Goal: Navigation & Orientation: Find specific page/section

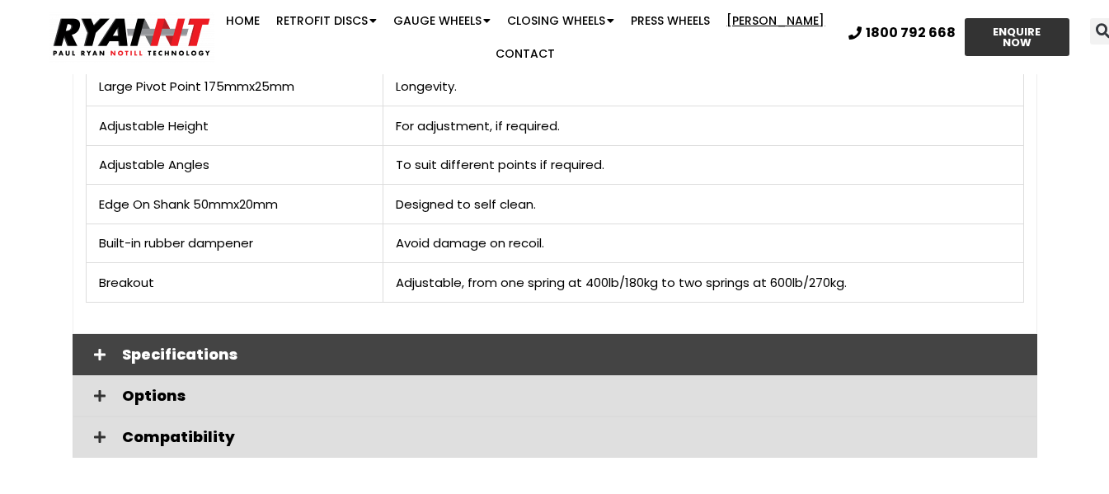
drag, startPoint x: 153, startPoint y: 339, endPoint x: 161, endPoint y: 324, distance: 16.6
click at [153, 347] on span "Specifications" at bounding box center [573, 354] width 902 height 15
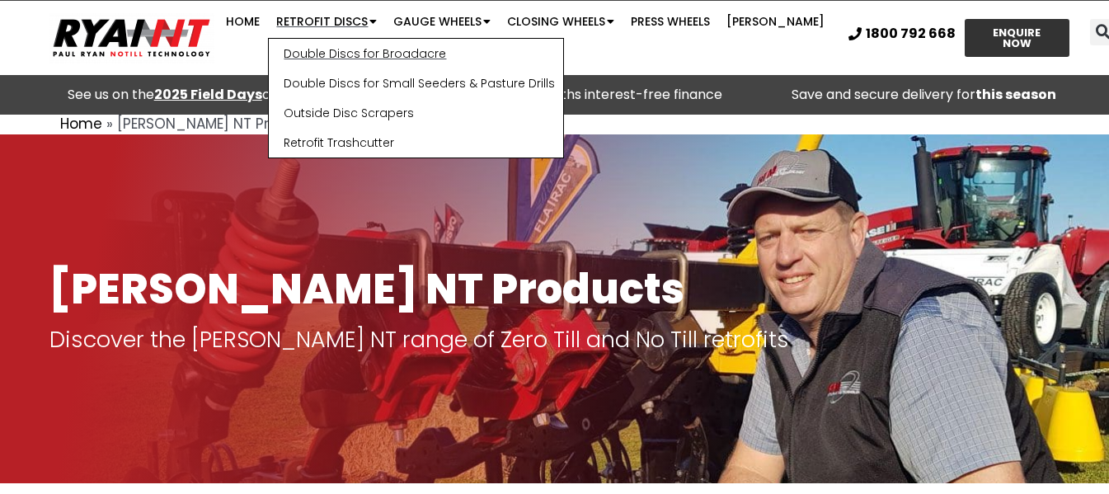
click at [350, 57] on link "Double Discs for Broadacre" at bounding box center [416, 54] width 294 height 30
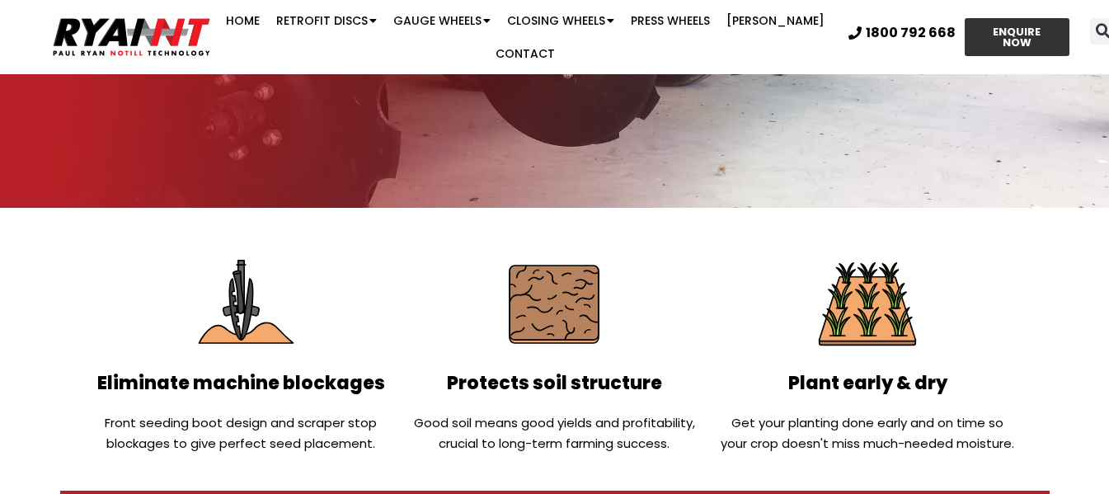
scroll to position [153, 0]
